Goal: Find specific page/section: Find specific page/section

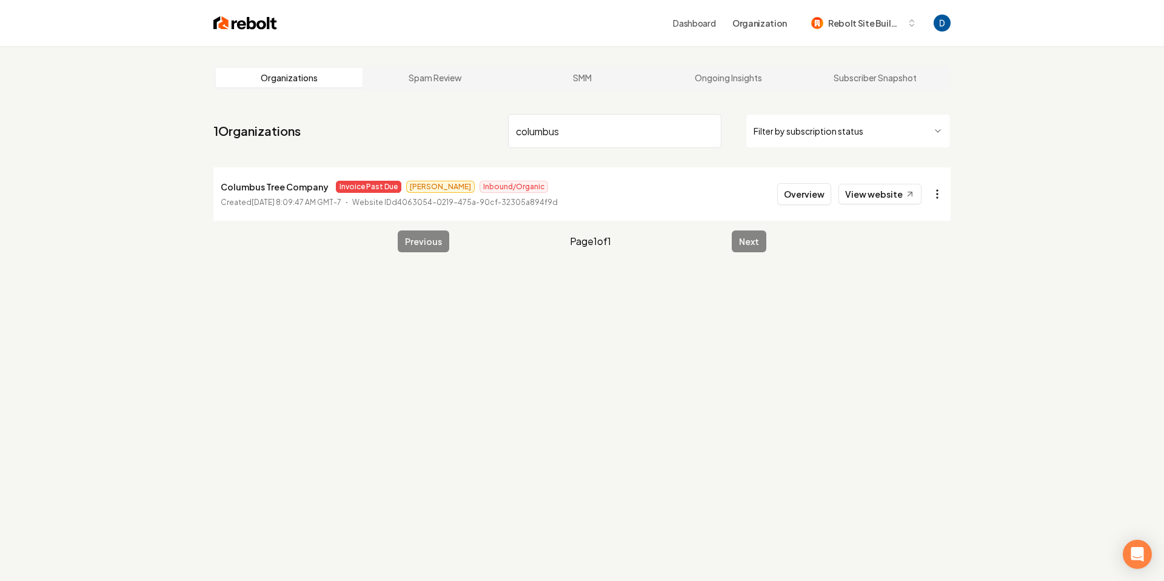
type input "columbus"
click at [935, 191] on html "Dashboard Organization Rebolt Site Builder Organizations Spam Review SMM Ongoin…" at bounding box center [582, 290] width 1164 height 581
click at [859, 199] on html "Dashboard Organization Rebolt Site Builder Organizations Spam Review SMM Ongoin…" at bounding box center [582, 290] width 1164 height 581
click at [865, 194] on link "View website" at bounding box center [879, 194] width 83 height 21
click at [281, 172] on li "Columbus Tree Company Invoice Past Due [PERSON_NAME] Inbound/Organic Created [D…" at bounding box center [581, 193] width 737 height 53
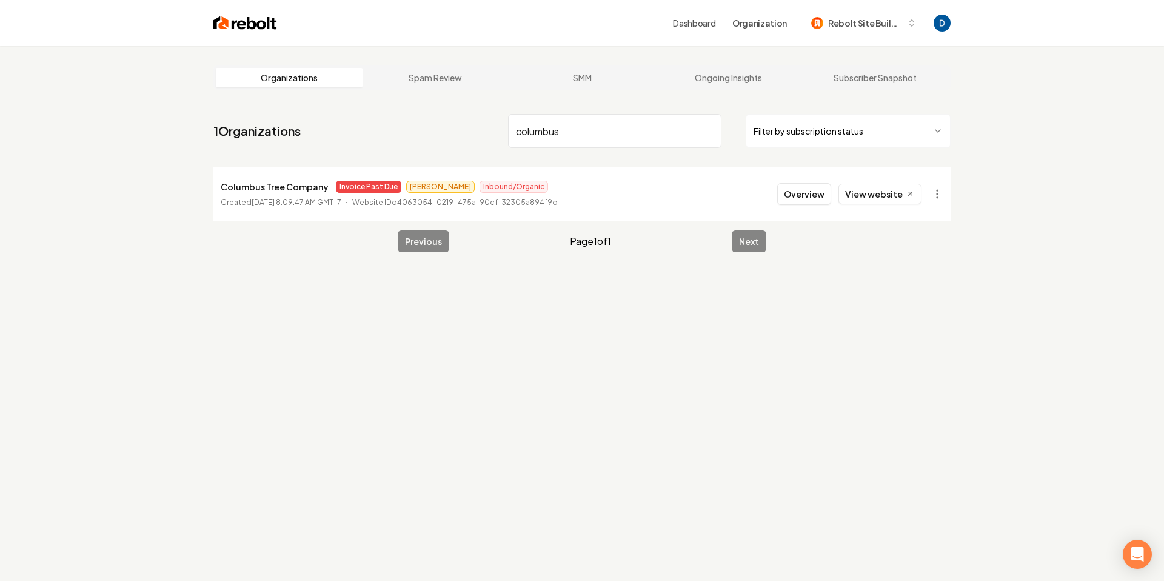
click at [282, 193] on p "Columbus Tree Company" at bounding box center [275, 186] width 108 height 15
copy p "Columbus Tree Company"
click at [938, 190] on html "Dashboard Organization Rebolt Site Builder Organizations Spam Review SMM Ongoin…" at bounding box center [582, 290] width 1164 height 581
